Goal: Task Accomplishment & Management: Manage account settings

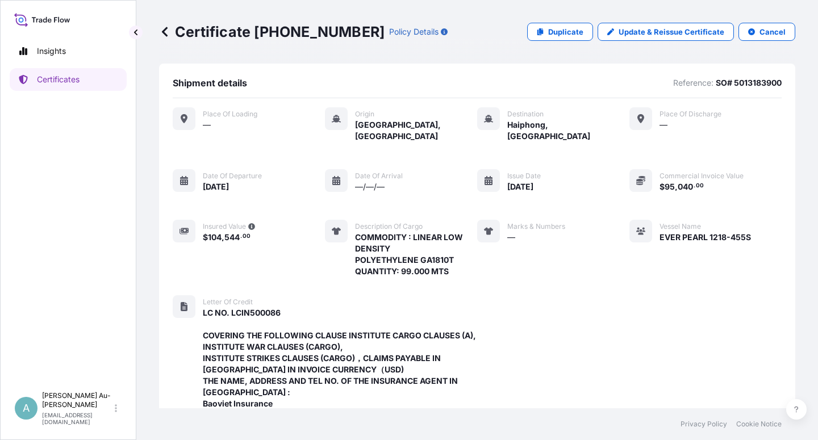
scroll to position [417, 0]
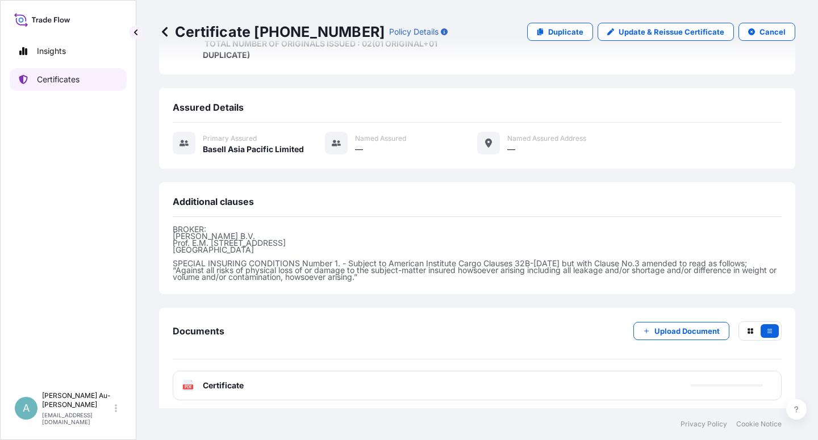
click at [53, 85] on p "Certificates" at bounding box center [58, 79] width 43 height 11
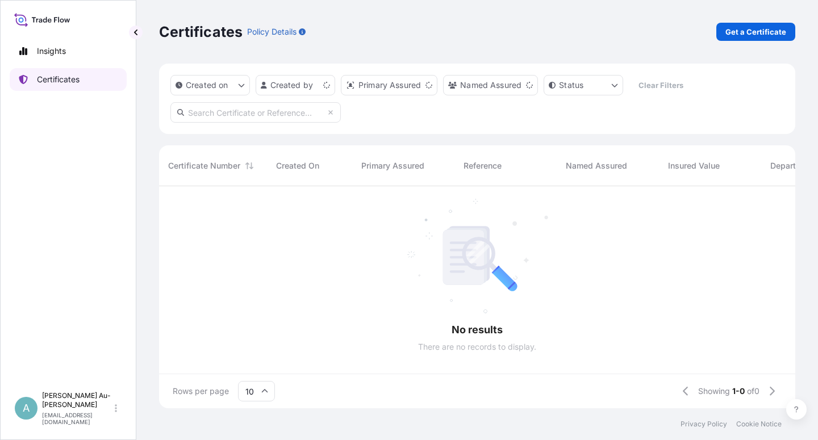
scroll to position [219, 626]
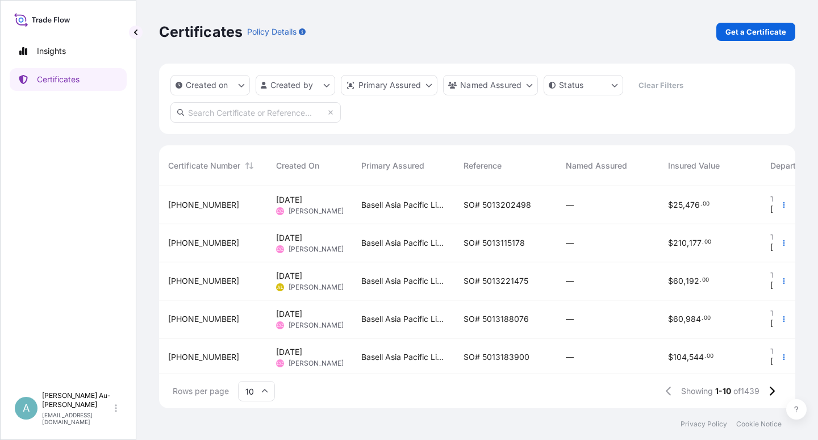
click at [231, 115] on input "text" at bounding box center [255, 112] width 170 height 20
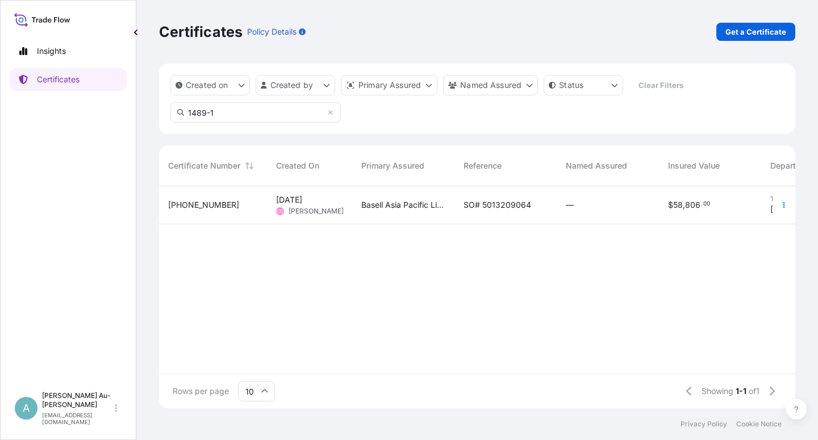
type input "1489-1"
click at [495, 209] on span "SO# 5013209064" at bounding box center [497, 204] width 68 height 11
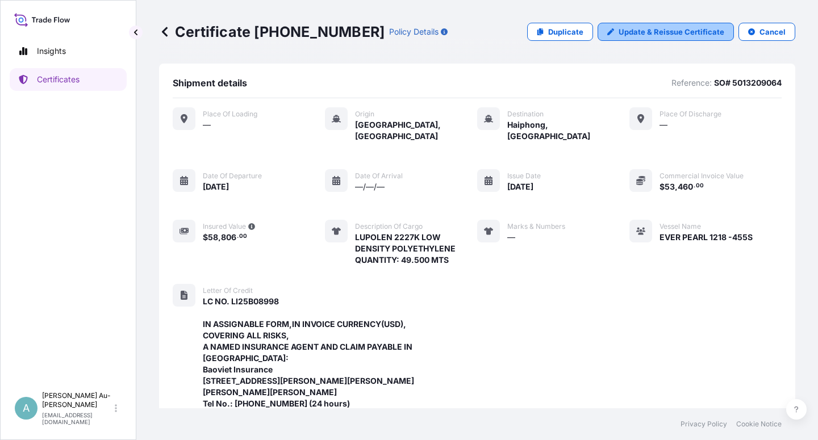
click at [657, 32] on p "Update & Reissue Certificate" at bounding box center [672, 31] width 106 height 11
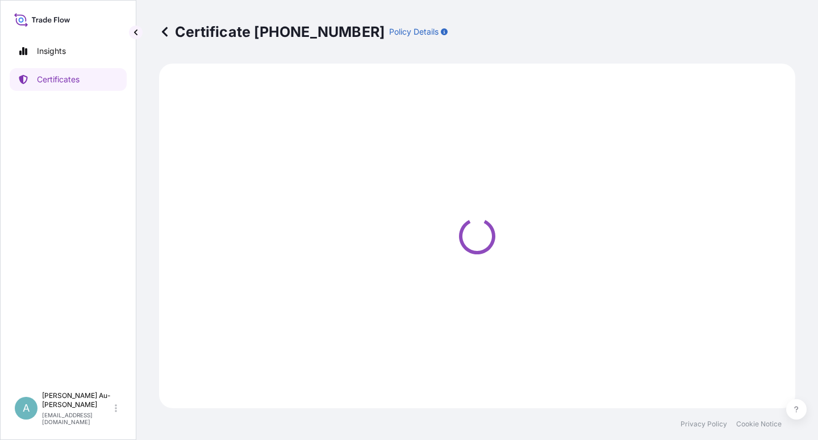
select select "Sea"
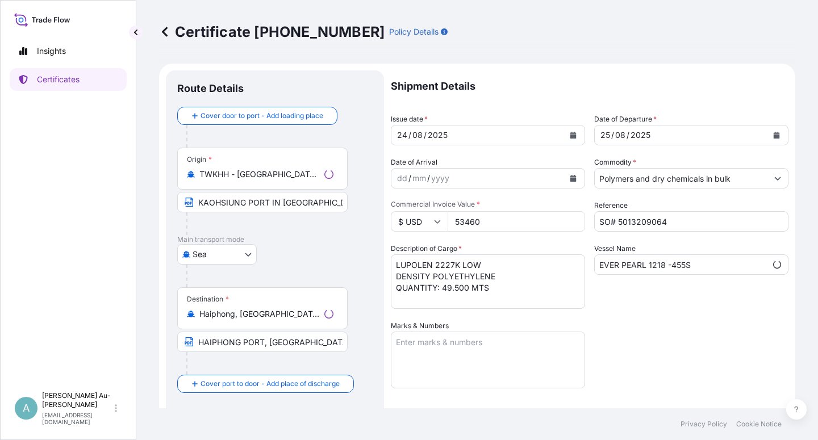
scroll to position [30, 0]
select select "32034"
click at [569, 137] on button "Calendar" at bounding box center [573, 135] width 18 height 18
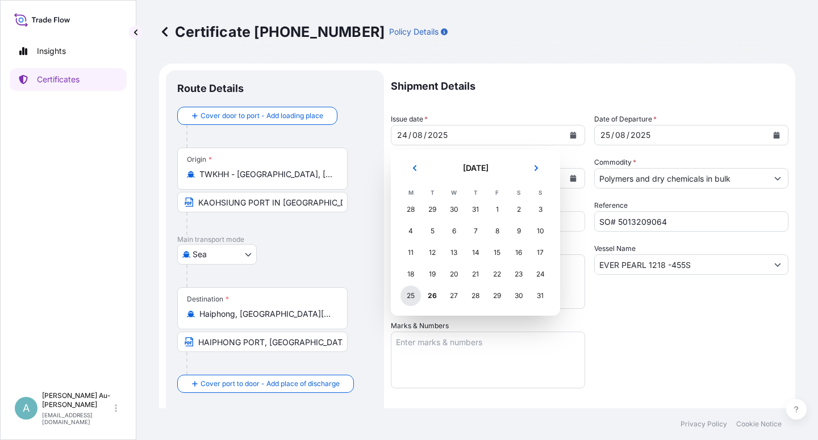
click at [413, 297] on div "25" at bounding box center [410, 296] width 20 height 20
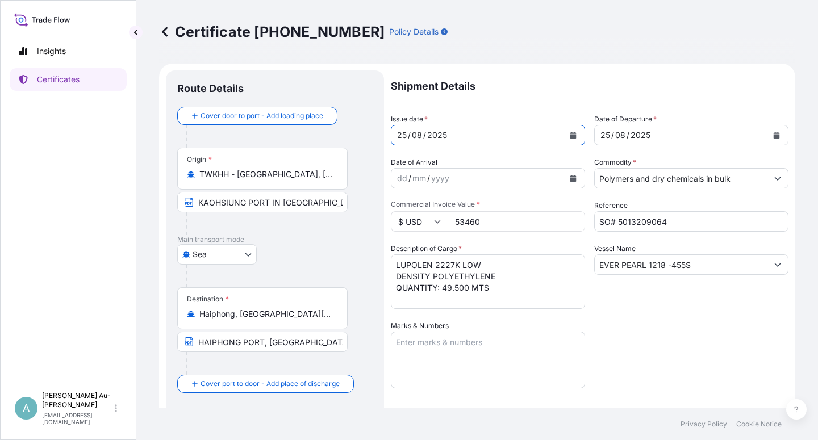
click at [772, 135] on button "Calendar" at bounding box center [776, 135] width 18 height 18
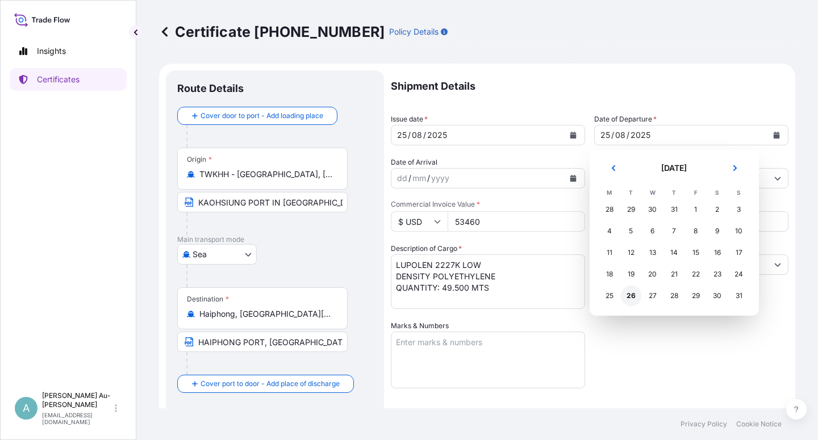
click at [627, 297] on div "26" at bounding box center [631, 296] width 20 height 20
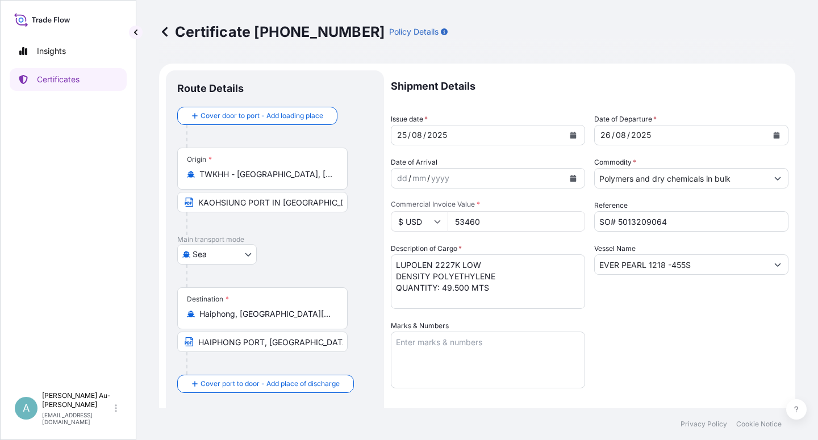
click at [646, 321] on div "Shipment Details Issue date * [DATE] Date of Departure * [DATE] Date of Arrival…" at bounding box center [590, 362] width 398 height 584
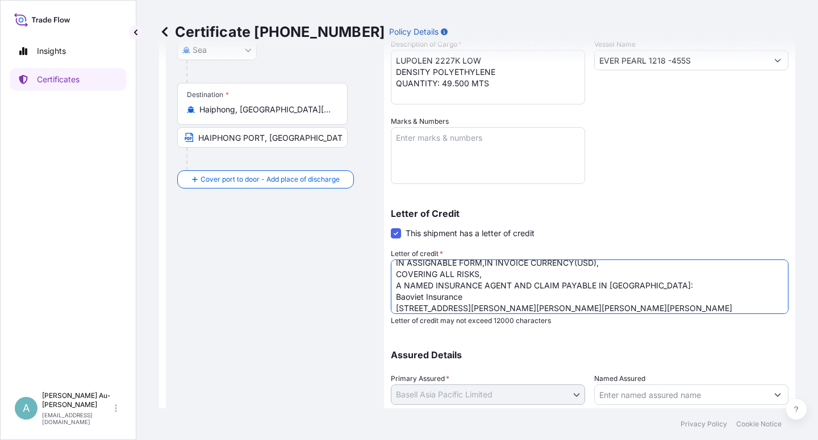
click at [432, 289] on textarea "LC NO. LI25B08998 IN ASSIGNABLE FORM,IN INVOICE CURRENCY(USD), COVERING ALL RIS…" at bounding box center [590, 287] width 398 height 55
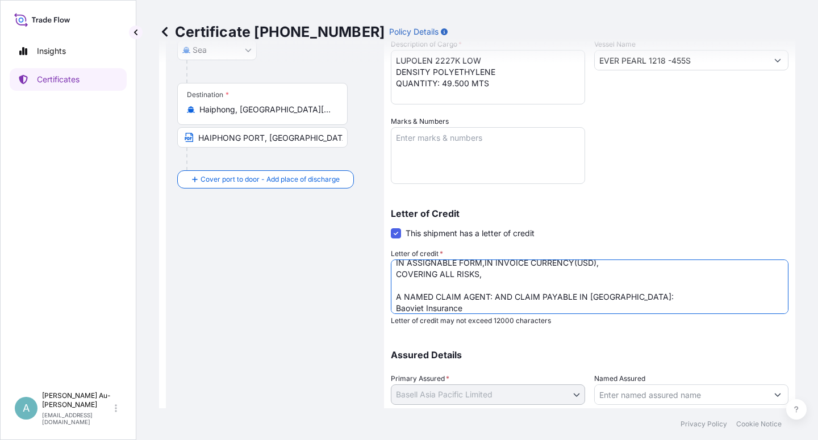
drag, startPoint x: 495, startPoint y: 296, endPoint x: 630, endPoint y: 295, distance: 135.2
click at [630, 295] on textarea "LC NO. LI25B08998 IN ASSIGNABLE FORM,IN INVOICE CURRENCY(USD), COVERING ALL RIS…" at bounding box center [590, 287] width 398 height 55
paste textarea "AND CLAIM PAYABLE IN [GEOGRAPHIC_DATA]:"
click at [634, 299] on textarea "LC NO. LI25B08998 IN ASSIGNABLE FORM,IN INVOICE CURRENCY(USD), COVERING ALL RIS…" at bounding box center [590, 287] width 398 height 55
click at [534, 289] on textarea "LC NO. LI25B08998 IN ASSIGNABLE FORM,IN INVOICE CURRENCY(USD), COVERING ALL RIS…" at bounding box center [590, 287] width 398 height 55
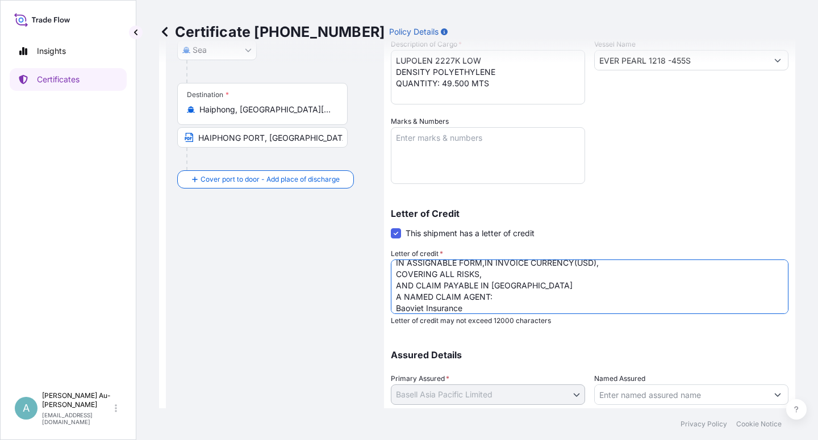
click at [415, 285] on textarea "LC NO. LI25B08998 IN ASSIGNABLE FORM,IN INVOICE CURRENCY(USD), COVERING ALL RIS…" at bounding box center [590, 287] width 398 height 55
click at [632, 292] on textarea "LC NO. LI25B08998 IN ASSIGNABLE FORM,IN INVOICE CURRENCY(USD), COVERING ALL RIS…" at bounding box center [590, 287] width 398 height 55
click at [527, 289] on textarea "LC NO. LI25B08998 IN ASSIGNABLE FORM,IN INVOICE CURRENCY(USD), COVERING ALL RIS…" at bounding box center [590, 287] width 398 height 55
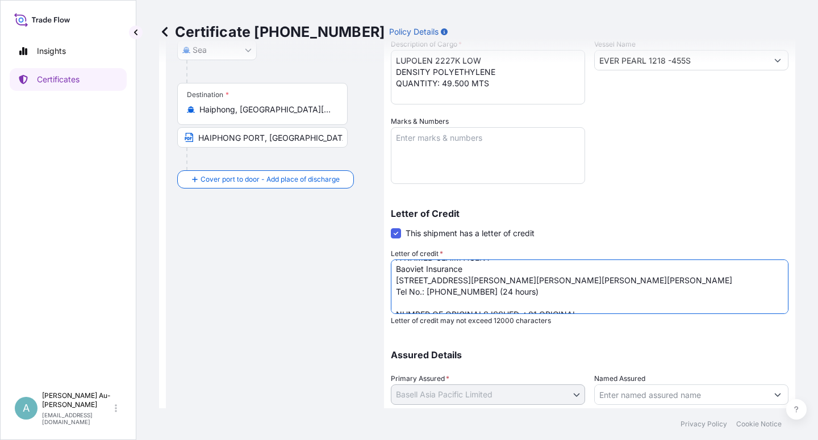
scroll to position [55, 0]
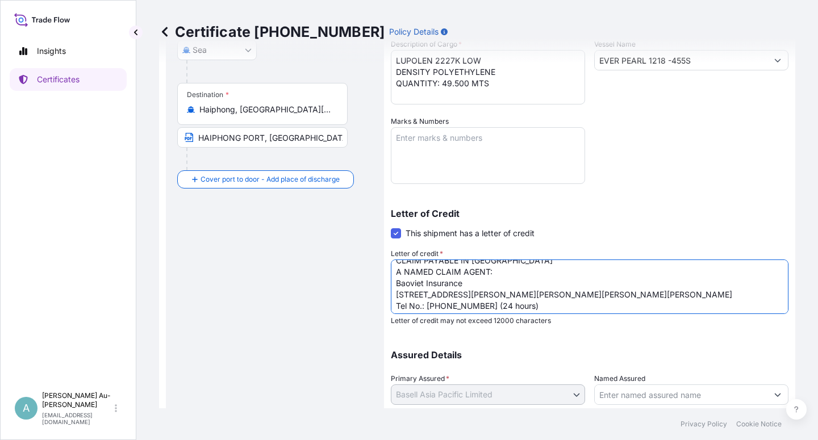
drag, startPoint x: 529, startPoint y: 303, endPoint x: 396, endPoint y: 312, distance: 133.2
click at [396, 312] on textarea "LC NO. LI25B08998 IN ASSIGNABLE FORM,IN INVOICE CURRENCY(USD), COVERING ALL RIS…" at bounding box center [590, 287] width 398 height 55
click at [525, 307] on textarea "LC NO. LI25B08998 IN ASSIGNABLE FORM,IN INVOICE CURRENCY(USD), COVERING ALL RIS…" at bounding box center [590, 287] width 398 height 55
drag, startPoint x: 533, startPoint y: 306, endPoint x: 396, endPoint y: 309, distance: 136.4
click at [396, 309] on textarea "LC NO. LI25B08998 IN ASSIGNABLE FORM,IN INVOICE CURRENCY(USD), COVERING ALL RIS…" at bounding box center [590, 287] width 398 height 55
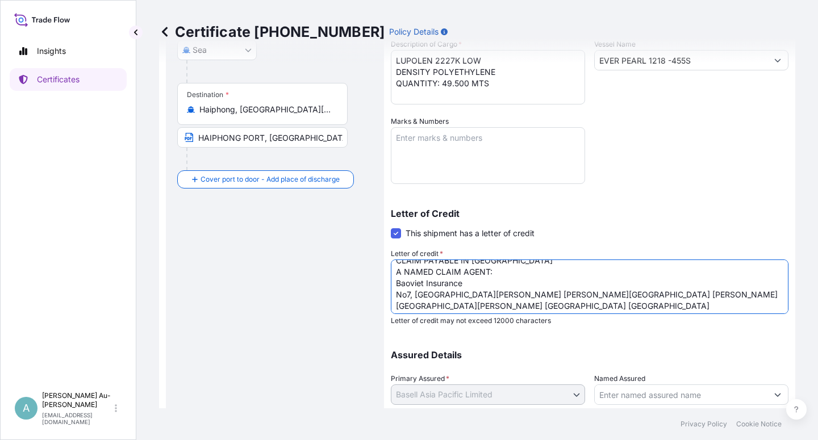
scroll to position [103, 0]
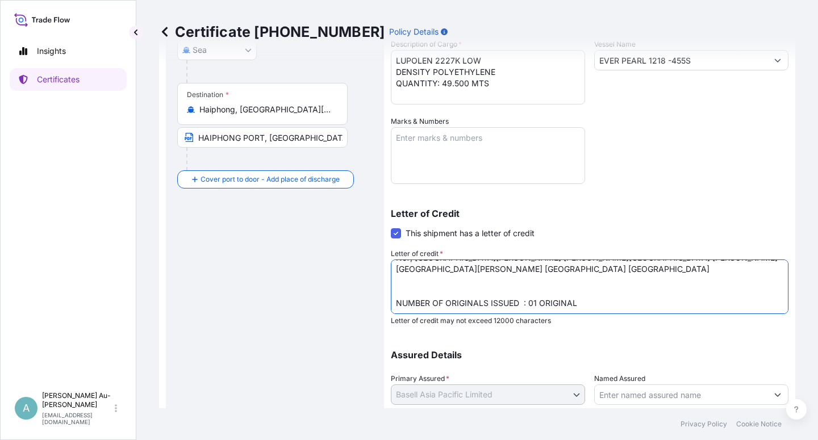
click at [576, 282] on textarea "LC NO. LI25B08998 IN ASSIGNABLE FORM,IN INVOICE CURRENCY(USD), COVERING ALL RIS…" at bounding box center [590, 287] width 398 height 55
type textarea "LC NO. LI25B08998 IN ASSIGNABLE FORM,IN INVOICE CURRENCY(USD), COVERING ALL RIS…"
drag, startPoint x: 630, startPoint y: 215, endPoint x: 629, endPoint y: 240, distance: 25.6
click at [630, 218] on p "Letter of Credit" at bounding box center [590, 213] width 398 height 9
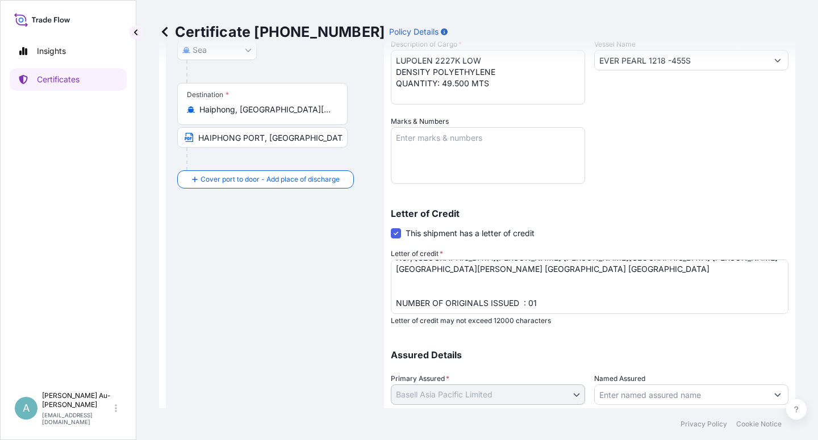
scroll to position [278, 0]
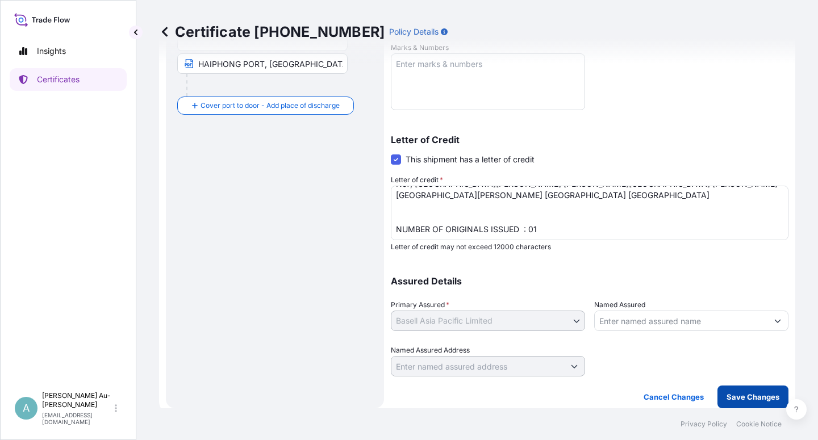
click at [731, 398] on p "Save Changes" at bounding box center [752, 396] width 53 height 11
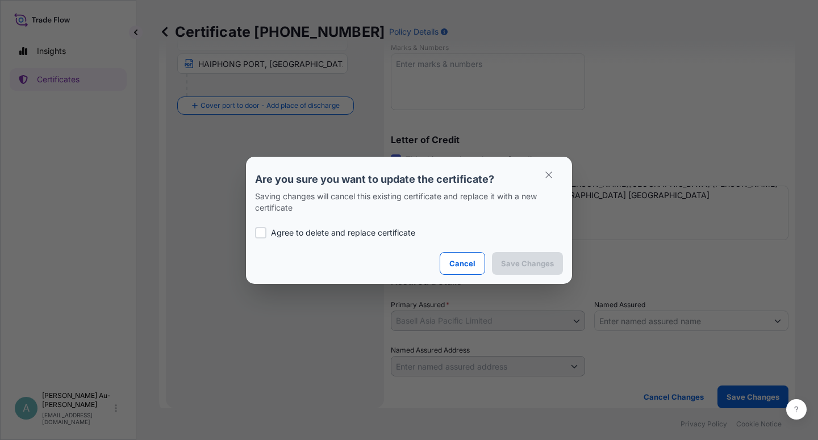
click at [318, 234] on p "Agree to delete and replace certificate" at bounding box center [343, 232] width 144 height 11
checkbox input "true"
click at [528, 266] on p "Save Changes" at bounding box center [527, 263] width 53 height 11
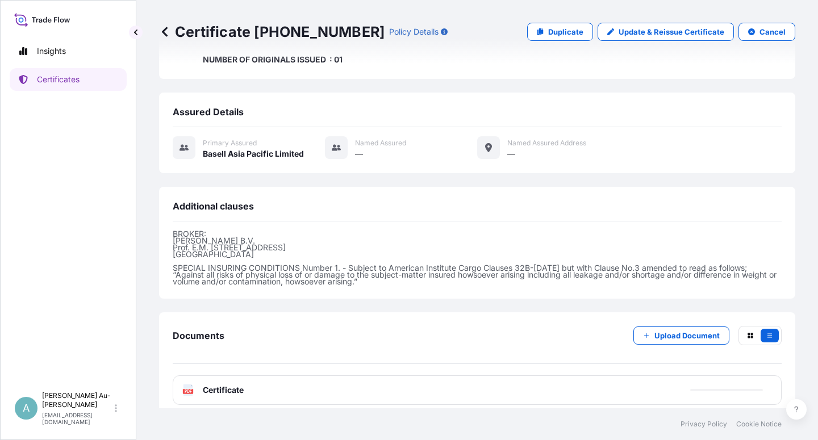
scroll to position [383, 0]
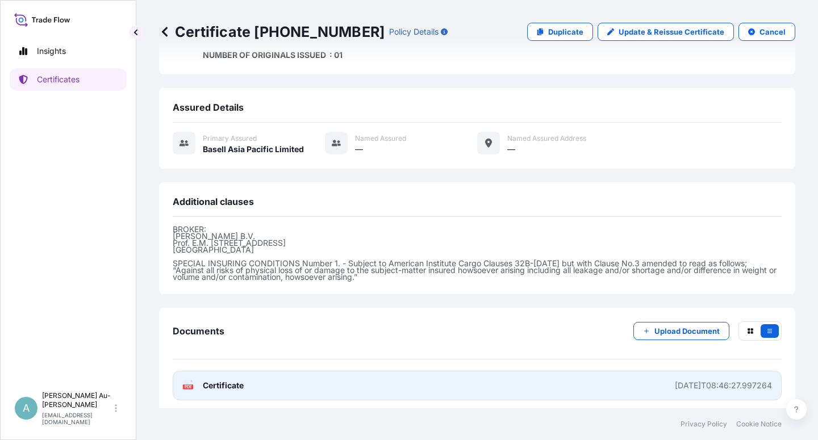
click at [238, 383] on span "Certificate" at bounding box center [223, 385] width 41 height 11
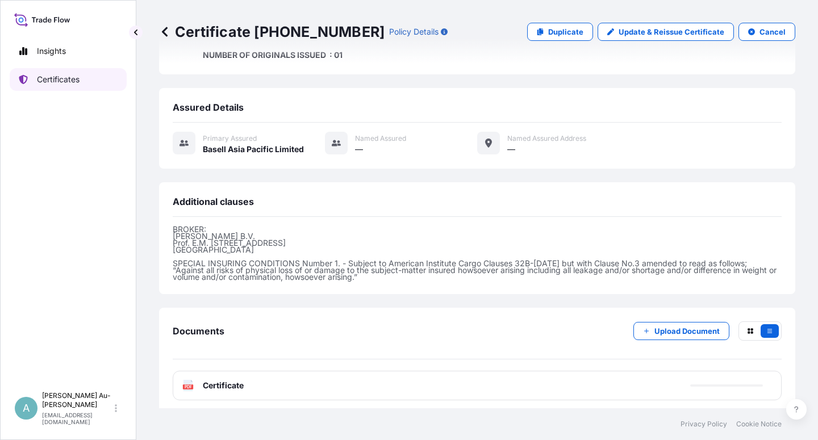
click at [61, 77] on p "Certificates" at bounding box center [58, 79] width 43 height 11
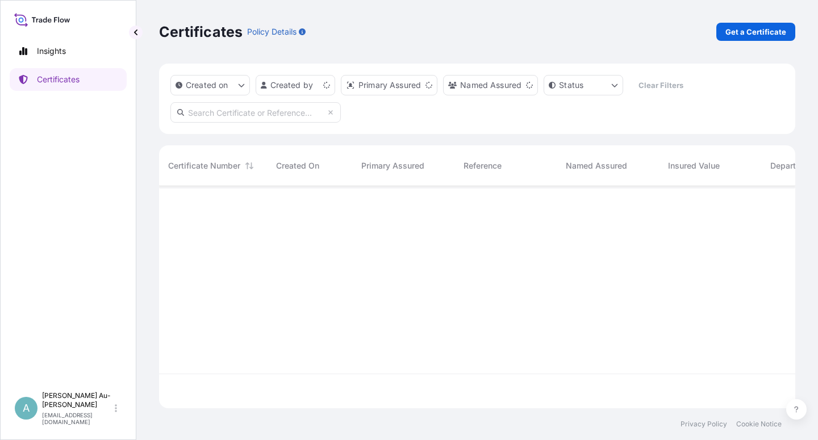
scroll to position [219, 626]
click at [235, 117] on input "text" at bounding box center [255, 112] width 170 height 20
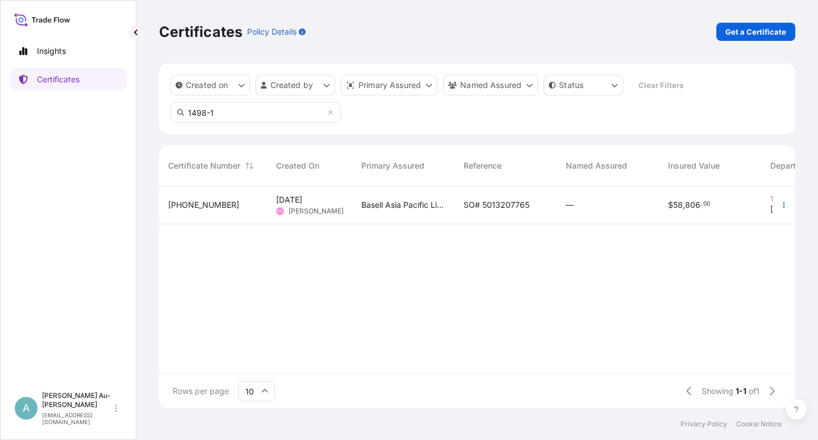
type input "1498-1"
click at [485, 204] on span "SO# 5013207765" at bounding box center [496, 204] width 66 height 11
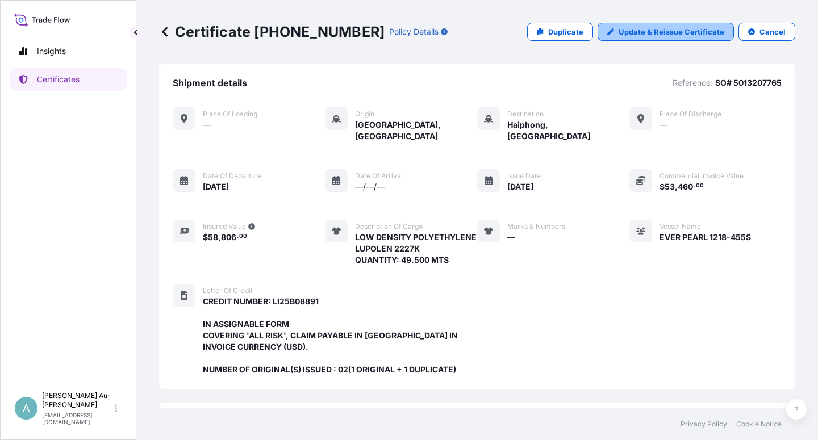
click at [645, 34] on p "Update & Reissue Certificate" at bounding box center [672, 31] width 106 height 11
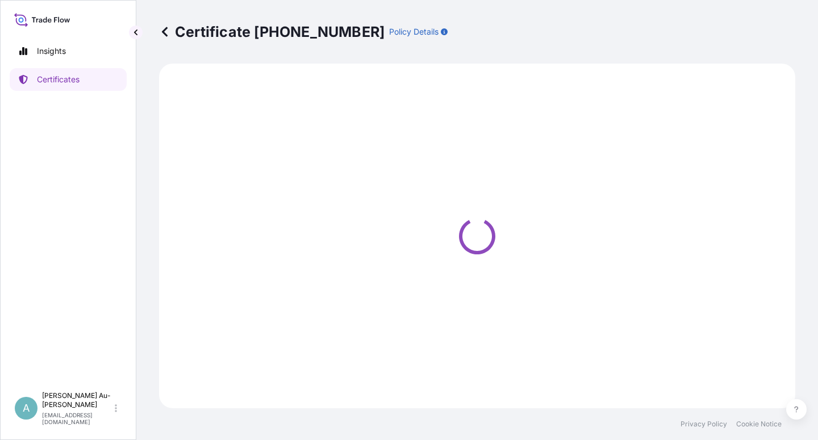
select select "Sea"
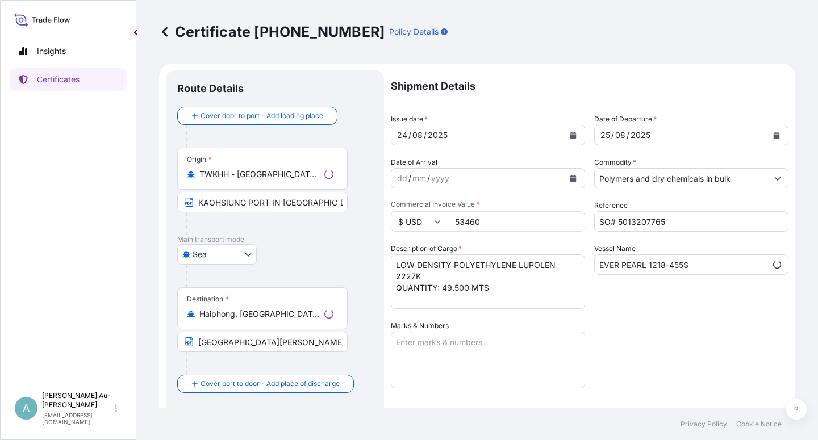
scroll to position [24, 0]
select select "32034"
click at [570, 135] on icon "Calendar" at bounding box center [573, 135] width 7 height 7
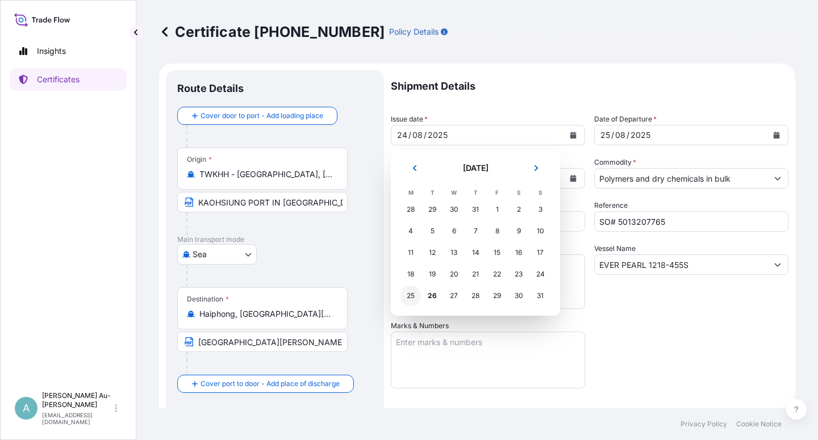
click at [411, 295] on div "25" at bounding box center [410, 296] width 20 height 20
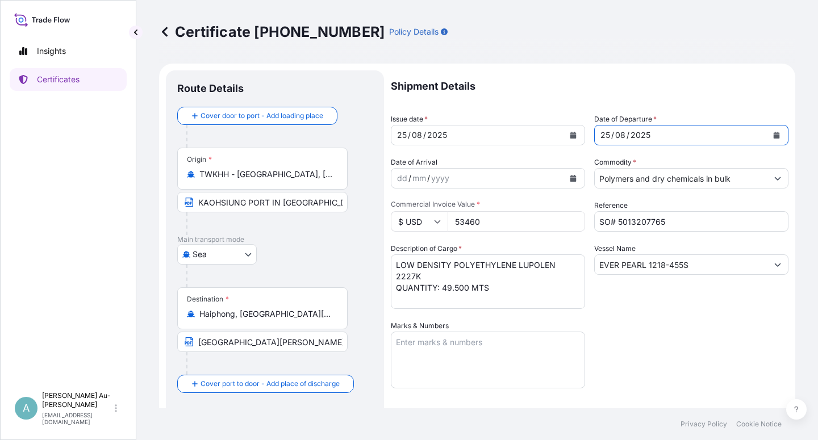
click at [774, 136] on icon "Calendar" at bounding box center [777, 135] width 6 height 7
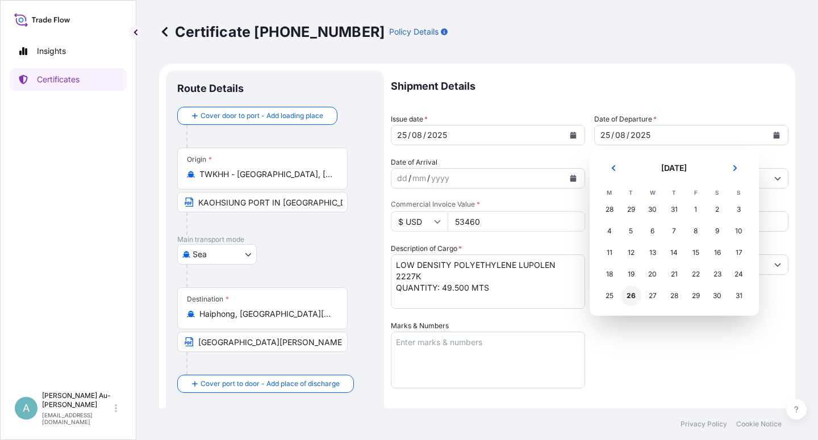
click at [629, 300] on div "26" at bounding box center [631, 296] width 20 height 20
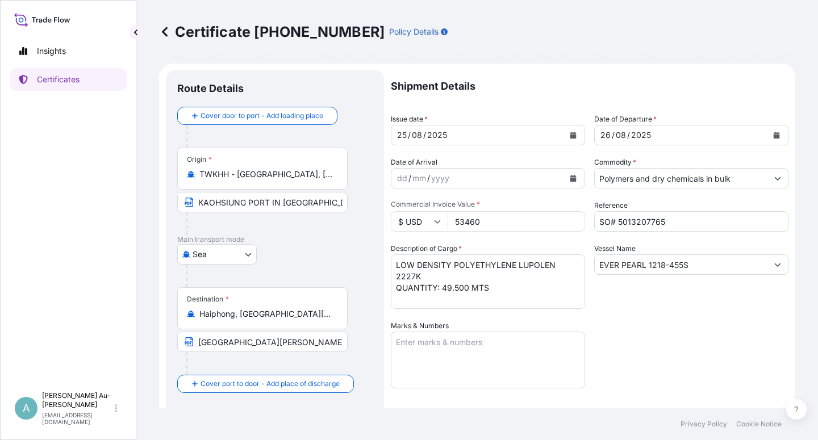
click at [672, 362] on div "Shipment Details Issue date * [DATE] Date of Departure * [DATE] Date of Arrival…" at bounding box center [590, 362] width 398 height 584
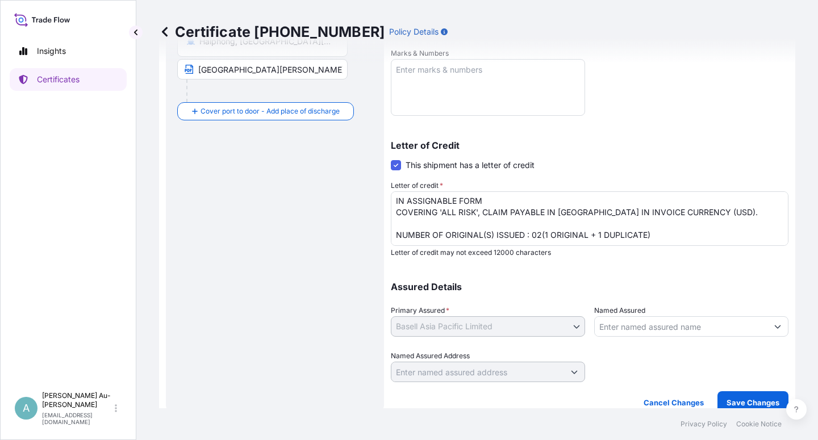
scroll to position [278, 0]
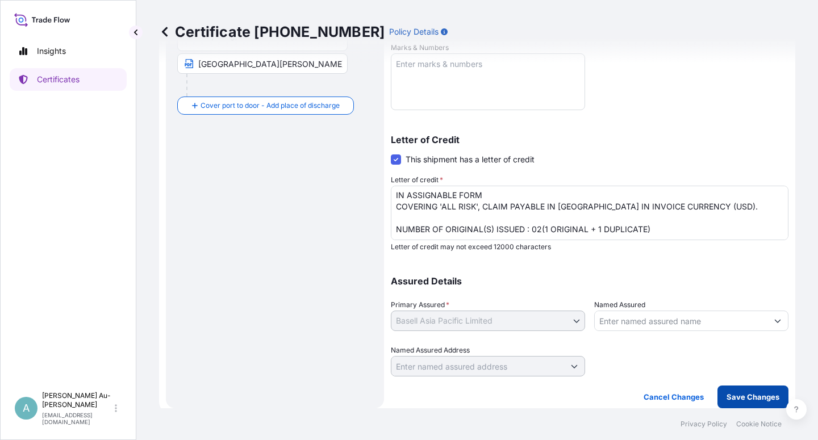
click at [745, 400] on p "Save Changes" at bounding box center [752, 396] width 53 height 11
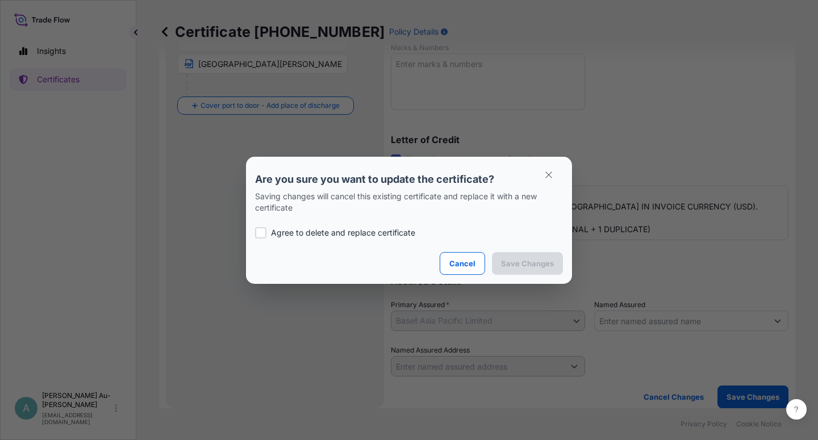
click at [286, 232] on p "Agree to delete and replace certificate" at bounding box center [343, 232] width 144 height 11
checkbox input "true"
click at [521, 263] on p "Save Changes" at bounding box center [527, 263] width 53 height 11
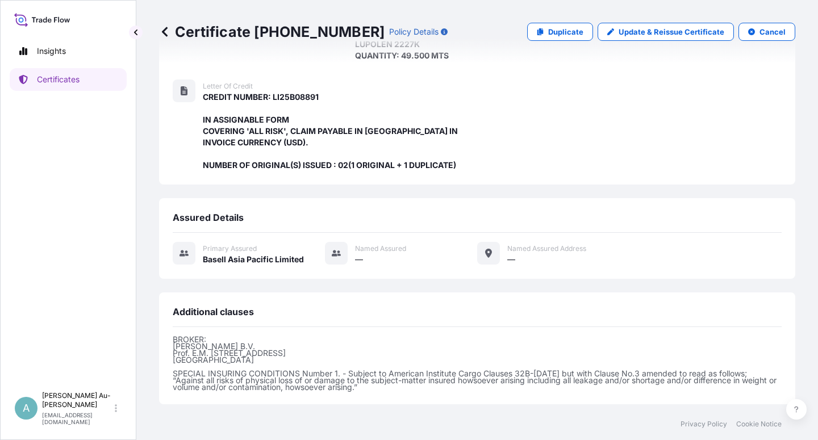
scroll to position [326, 0]
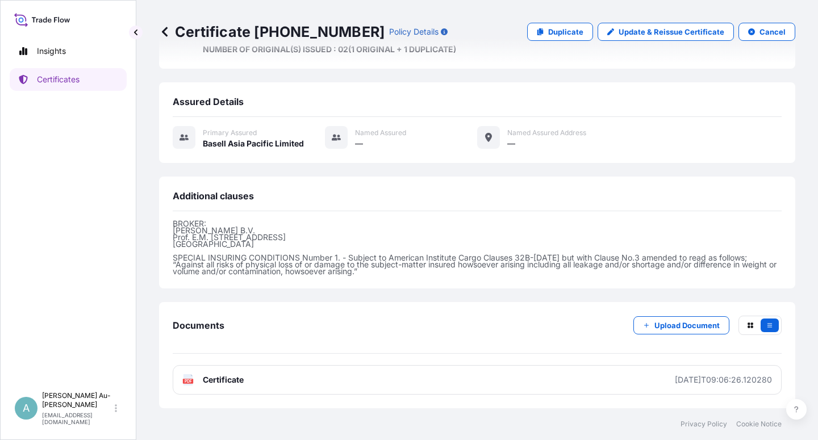
click at [244, 383] on span "Certificate" at bounding box center [223, 379] width 41 height 11
click at [72, 85] on p "Certificates" at bounding box center [58, 79] width 43 height 11
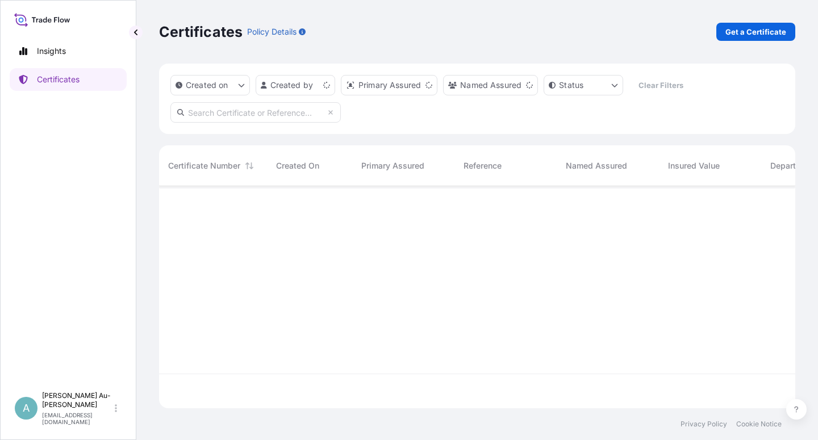
scroll to position [219, 626]
click at [244, 114] on input "text" at bounding box center [255, 112] width 170 height 20
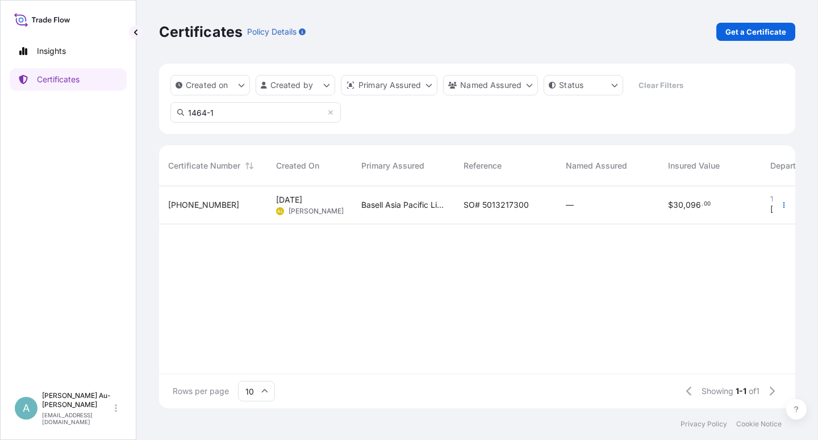
type input "1464-1"
click at [502, 209] on span "SO# 5013217300" at bounding box center [495, 204] width 65 height 11
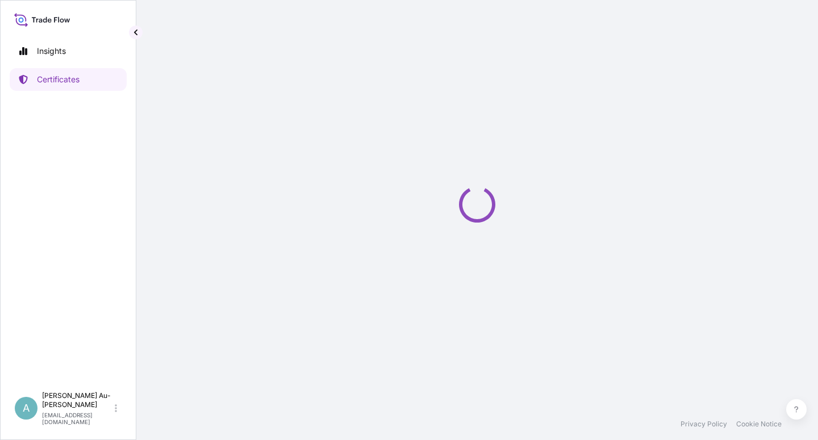
click at [502, 209] on div "Loading" at bounding box center [477, 204] width 636 height 408
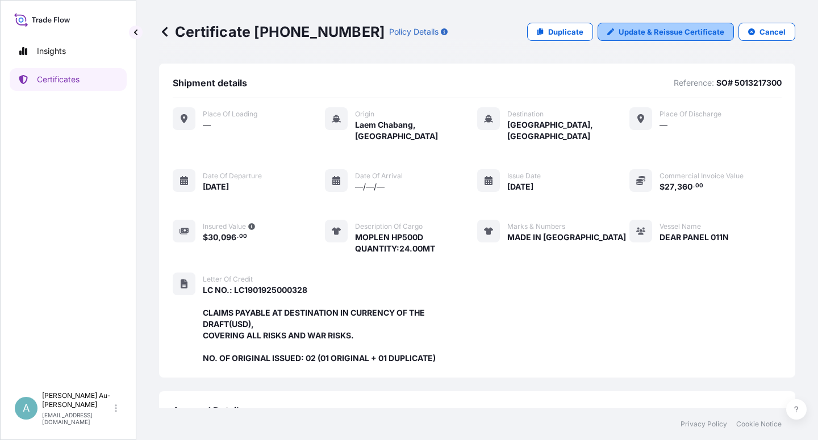
click at [650, 34] on p "Update & Reissue Certificate" at bounding box center [672, 31] width 106 height 11
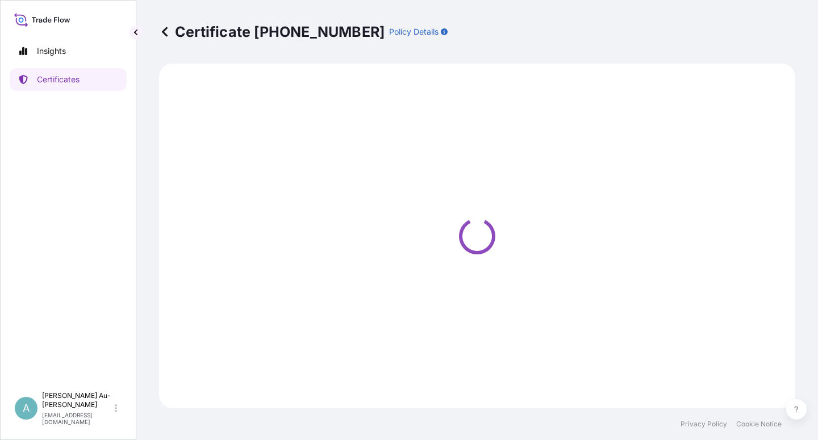
select select "Sea"
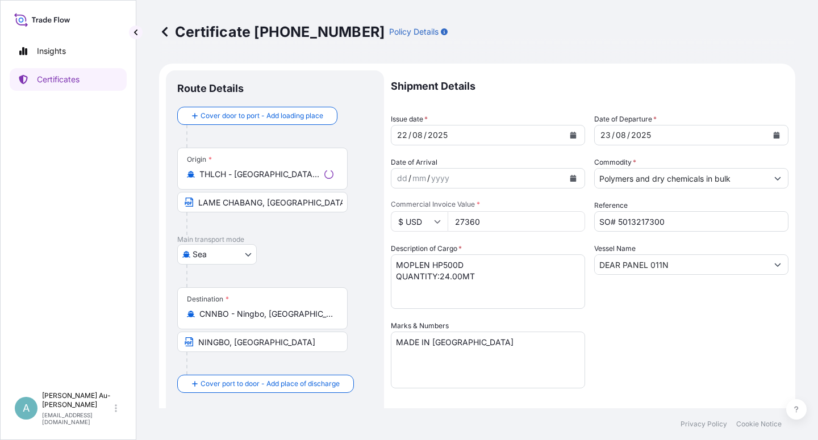
select select "32034"
click at [216, 205] on input "LAME CHABANG, [GEOGRAPHIC_DATA]" at bounding box center [262, 202] width 170 height 20
click at [208, 206] on input "[PERSON_NAME] CHABANG, [GEOGRAPHIC_DATA]" at bounding box center [262, 202] width 170 height 20
type input "LAEM CHABANG, [GEOGRAPHIC_DATA]"
click at [571, 136] on icon "Calendar" at bounding box center [573, 135] width 7 height 7
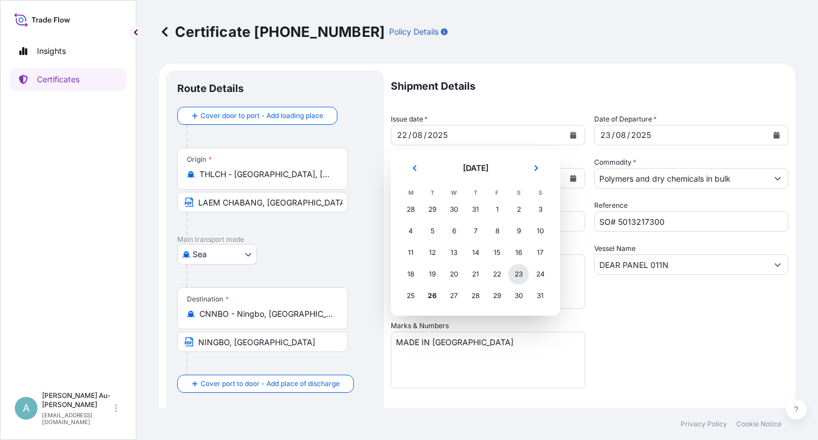
click at [522, 273] on div "23" at bounding box center [518, 274] width 20 height 20
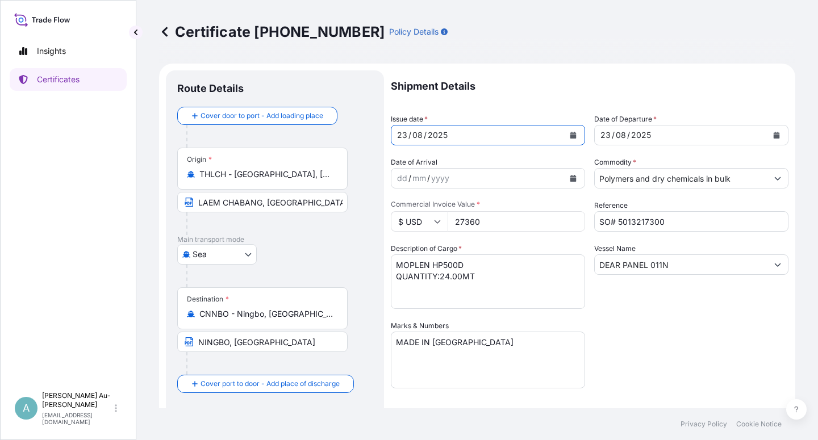
click at [774, 136] on icon "Calendar" at bounding box center [777, 135] width 6 height 7
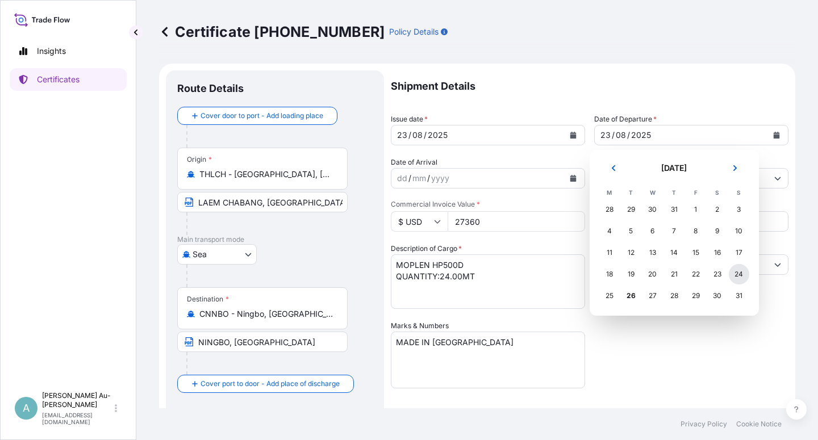
click at [740, 273] on div "24" at bounding box center [739, 274] width 20 height 20
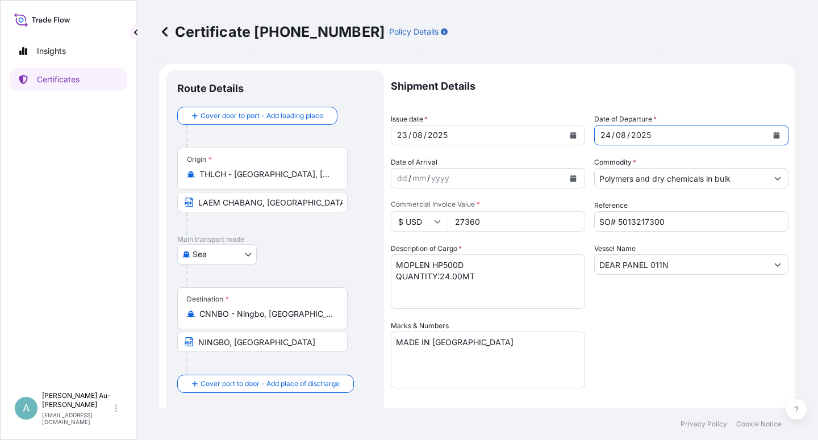
scroll to position [136, 0]
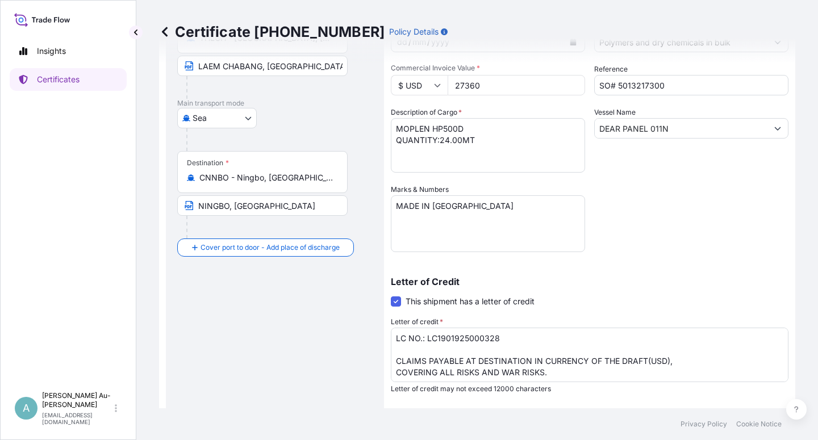
click at [662, 299] on div "Letter of Credit This shipment has a letter of credit Letter of credit * LC NO.…" at bounding box center [590, 335] width 398 height 116
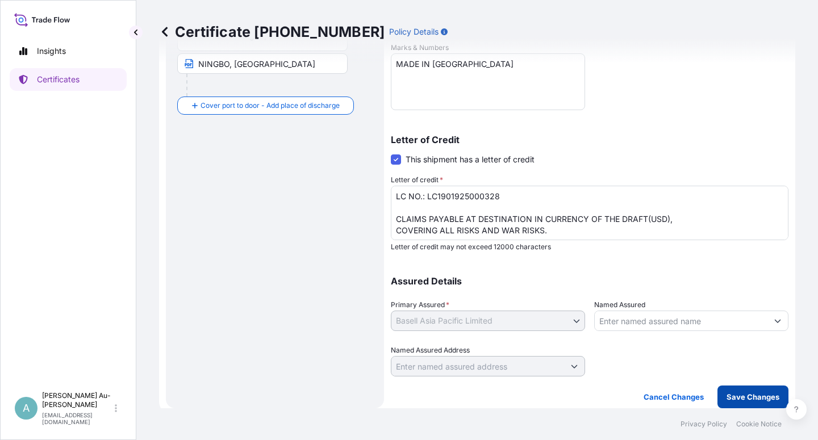
click at [738, 404] on button "Save Changes" at bounding box center [752, 397] width 71 height 23
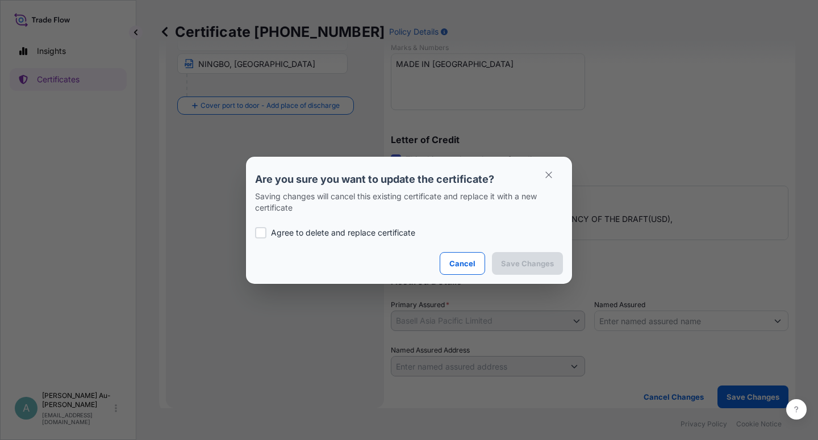
click at [266, 233] on label "Agree to delete and replace certificate" at bounding box center [409, 232] width 308 height 11
checkbox input "true"
click at [530, 262] on p "Save Changes" at bounding box center [527, 263] width 53 height 11
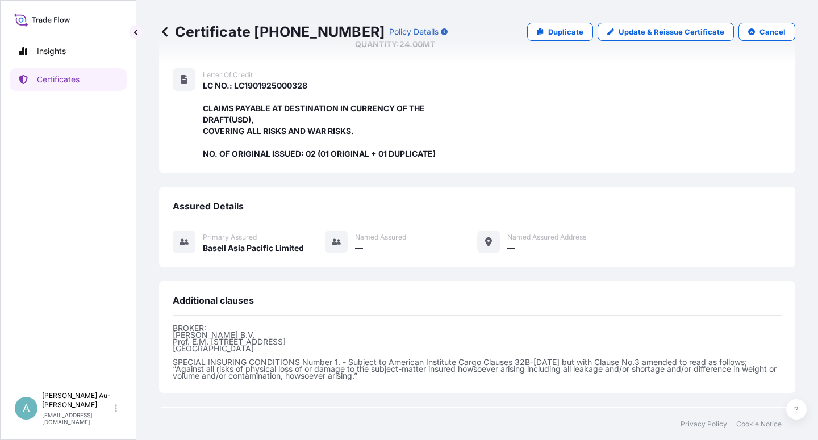
scroll to position [303, 0]
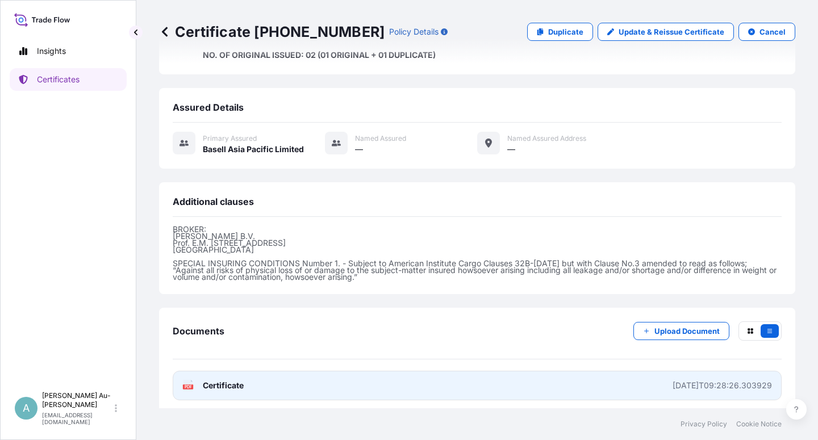
click at [233, 382] on span "Certificate" at bounding box center [223, 385] width 41 height 11
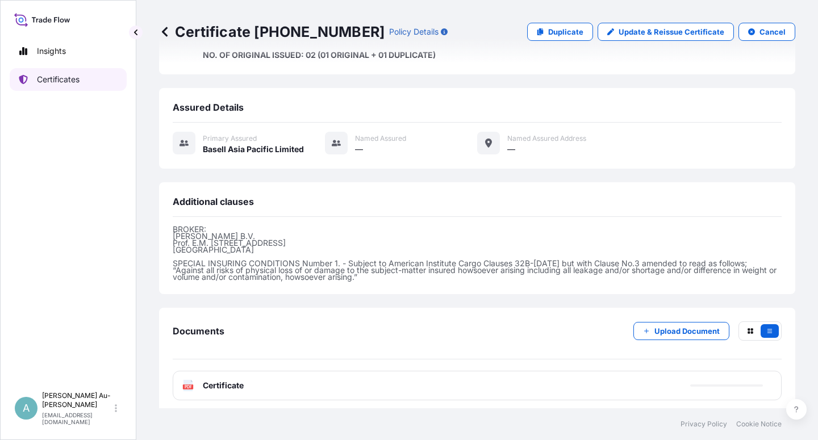
click at [35, 80] on link "Certificates" at bounding box center [68, 79] width 117 height 23
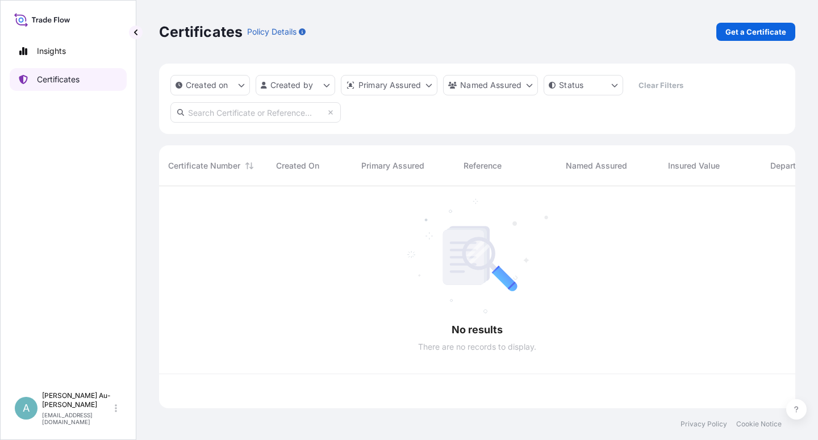
scroll to position [219, 626]
